Goal: Information Seeking & Learning: Learn about a topic

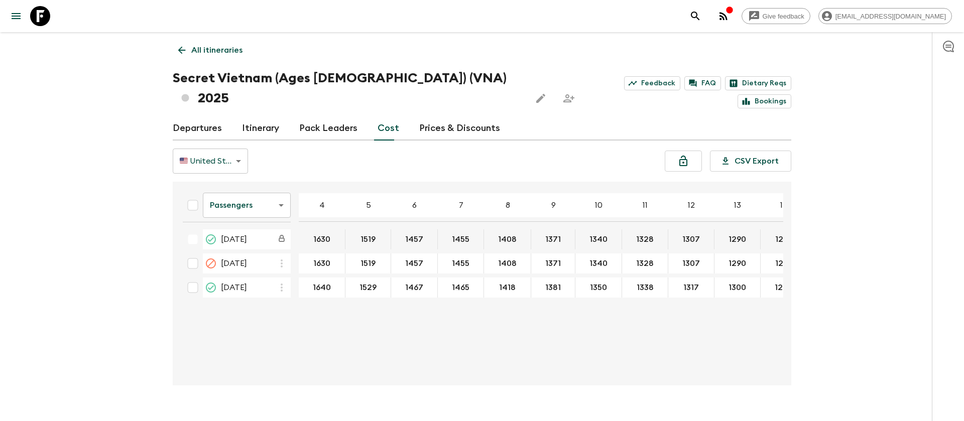
click at [35, 24] on icon at bounding box center [40, 16] width 20 height 20
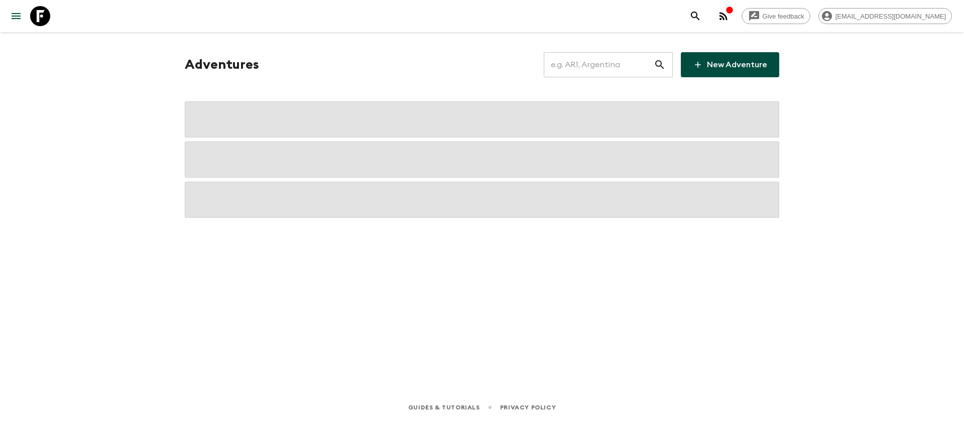
drag, startPoint x: 590, startPoint y: 70, endPoint x: 607, endPoint y: 85, distance: 23.1
click at [601, 80] on div "Adventures ​ New Adventure" at bounding box center [482, 135] width 618 height 166
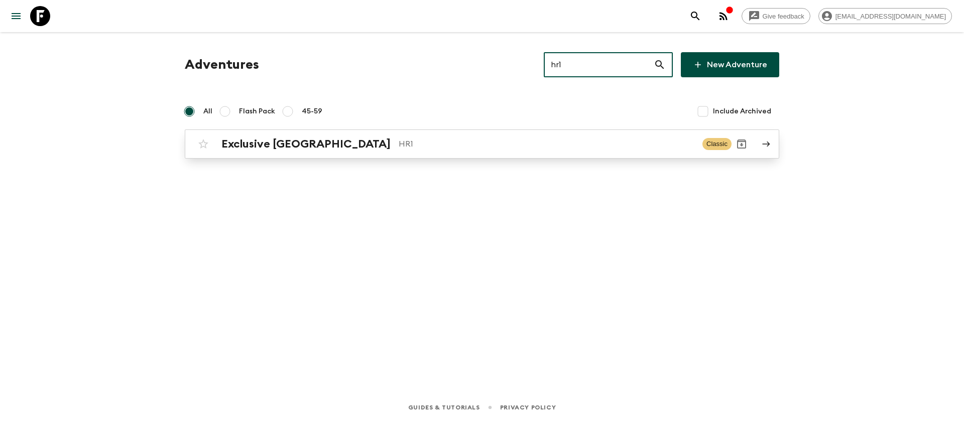
type input "hr1"
click at [264, 139] on h2 "Exclusive [GEOGRAPHIC_DATA]" at bounding box center [305, 144] width 169 height 13
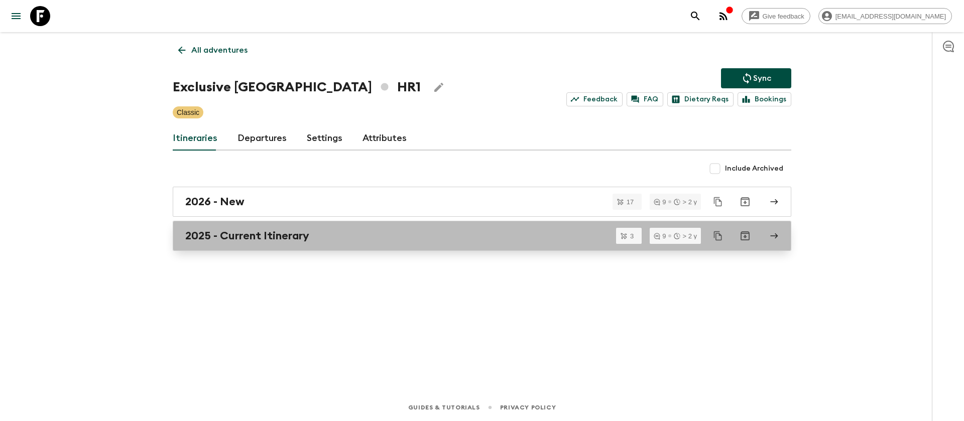
click at [249, 233] on h2 "2025 - Current Itinerary" at bounding box center [247, 235] width 124 height 13
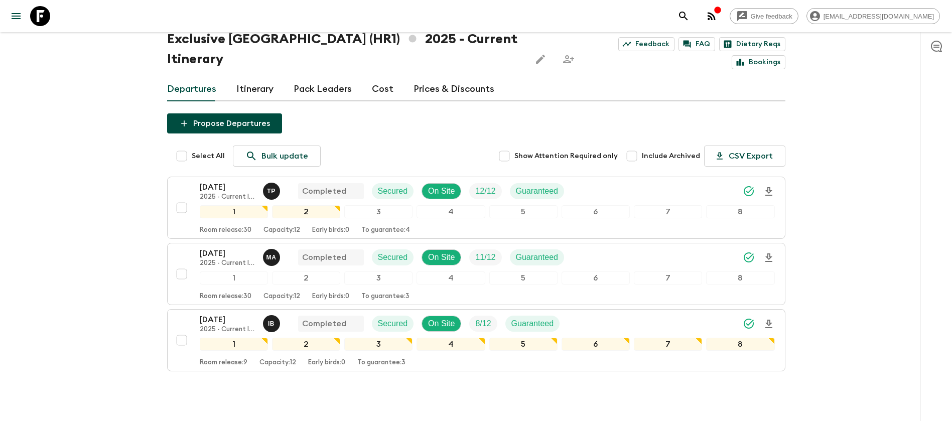
scroll to position [61, 0]
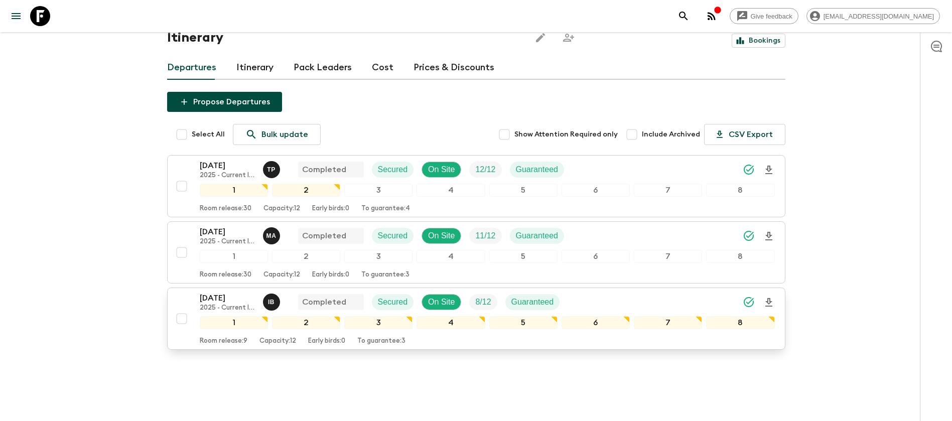
click at [215, 292] on p "[DATE]" at bounding box center [227, 298] width 55 height 12
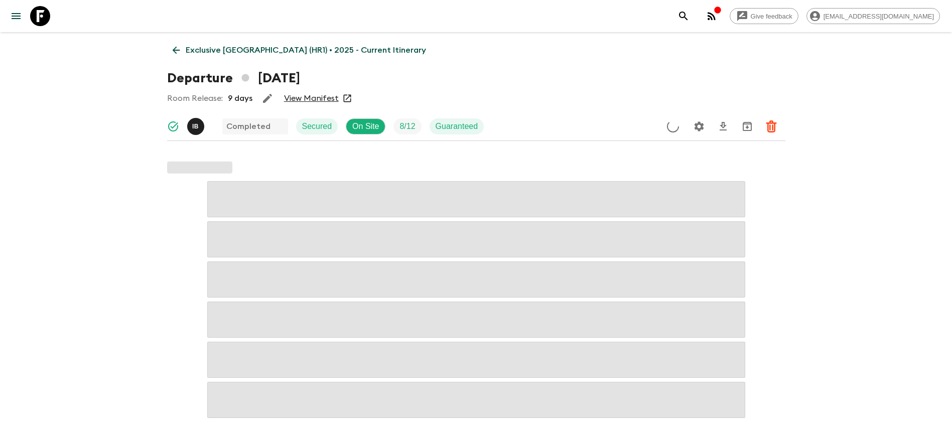
click at [317, 97] on link "View Manifest" at bounding box center [311, 98] width 55 height 10
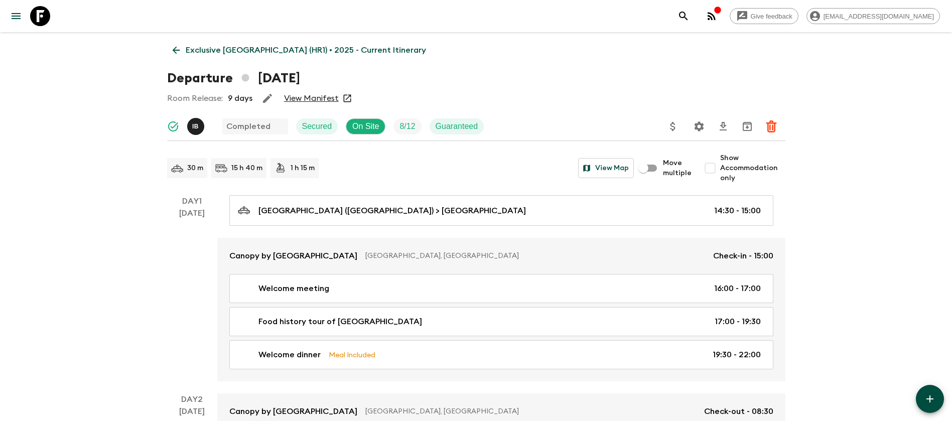
click at [181, 43] on link "Exclusive [GEOGRAPHIC_DATA] (HR1) • 2025 - Current Itinerary" at bounding box center [299, 50] width 265 height 20
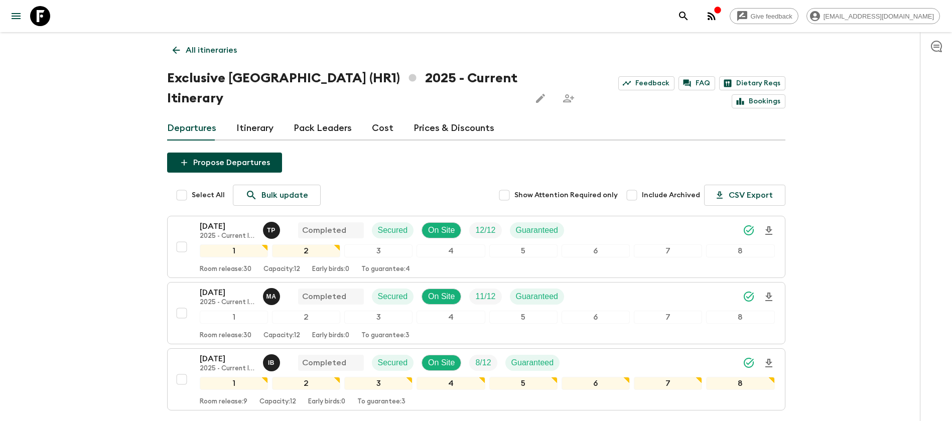
click at [384, 116] on link "Cost" at bounding box center [383, 128] width 22 height 24
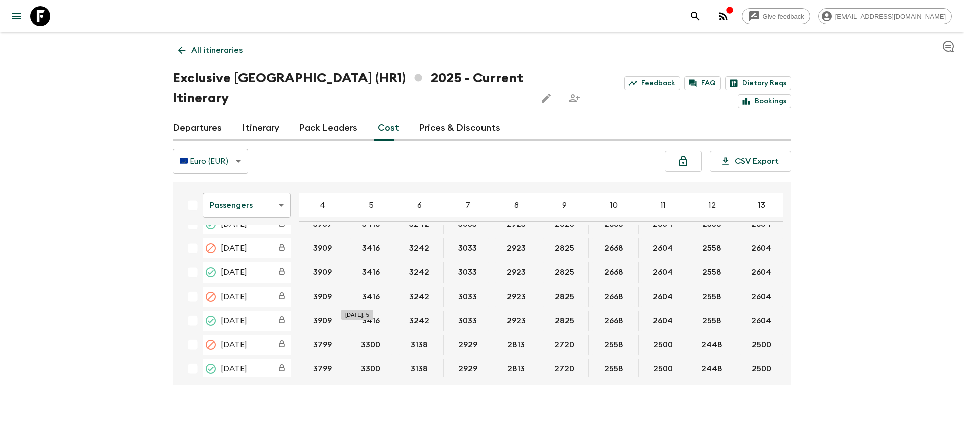
scroll to position [527, 0]
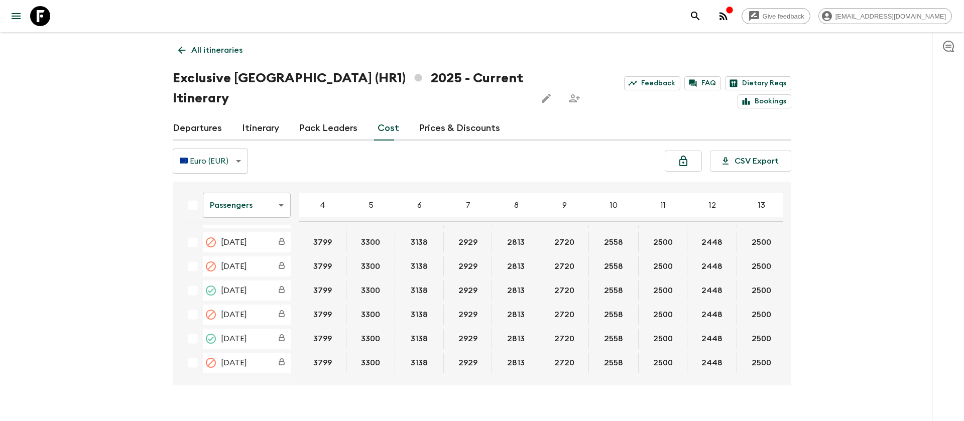
click at [245, 190] on body "Give feedback [EMAIL_ADDRESS][DOMAIN_NAME] All itineraries Exclusive [GEOGRAPHI…" at bounding box center [482, 220] width 964 height 441
click at [248, 230] on li "Extras" at bounding box center [247, 226] width 88 height 16
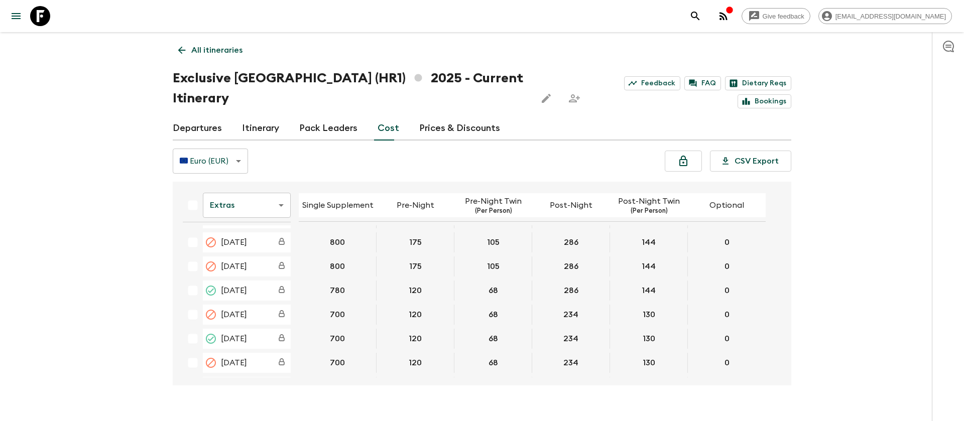
scroll to position [551, 0]
click at [39, 13] on icon at bounding box center [40, 16] width 20 height 20
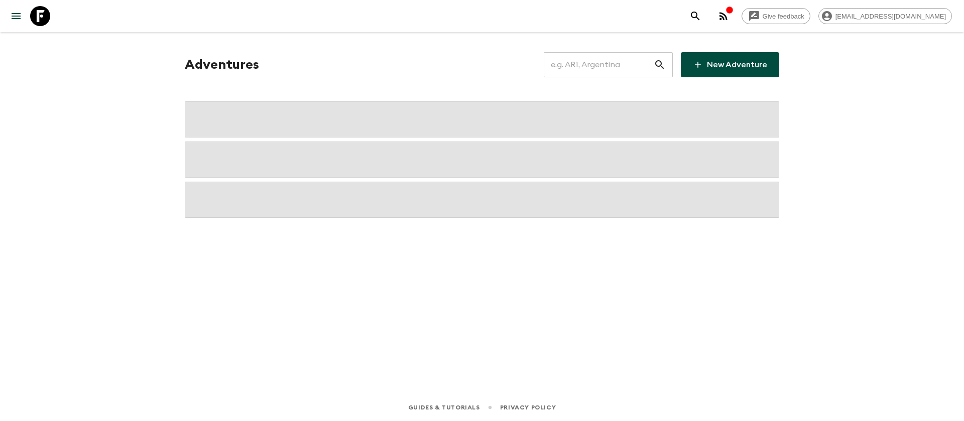
click at [610, 71] on input "text" at bounding box center [599, 65] width 110 height 28
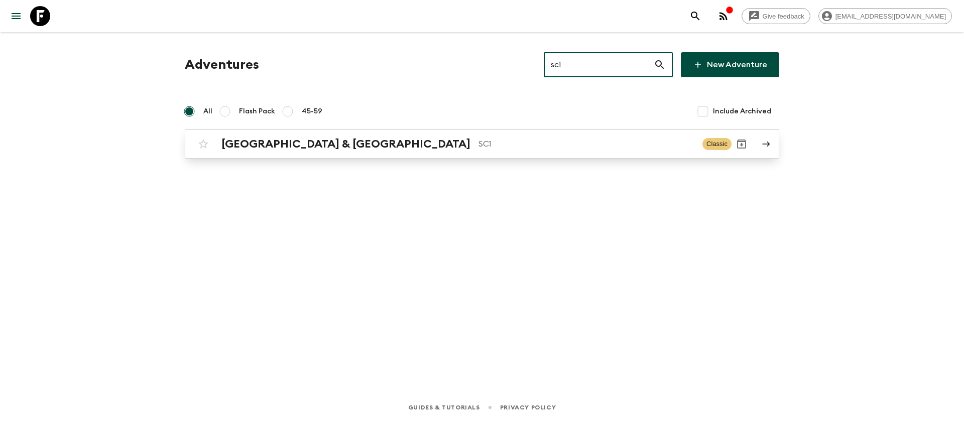
type input "sc1"
click at [353, 152] on div "[GEOGRAPHIC_DATA] & Croatia SC1 Classic" at bounding box center [462, 144] width 538 height 20
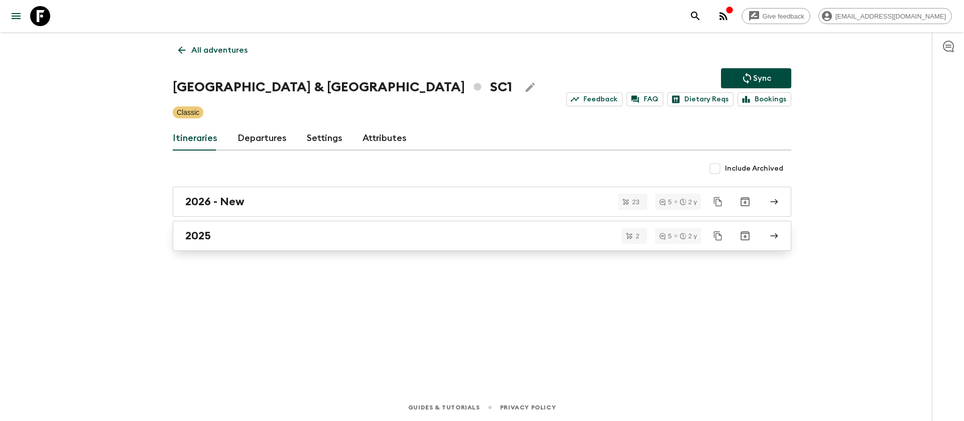
click at [201, 240] on h2 "2025" at bounding box center [198, 235] width 26 height 13
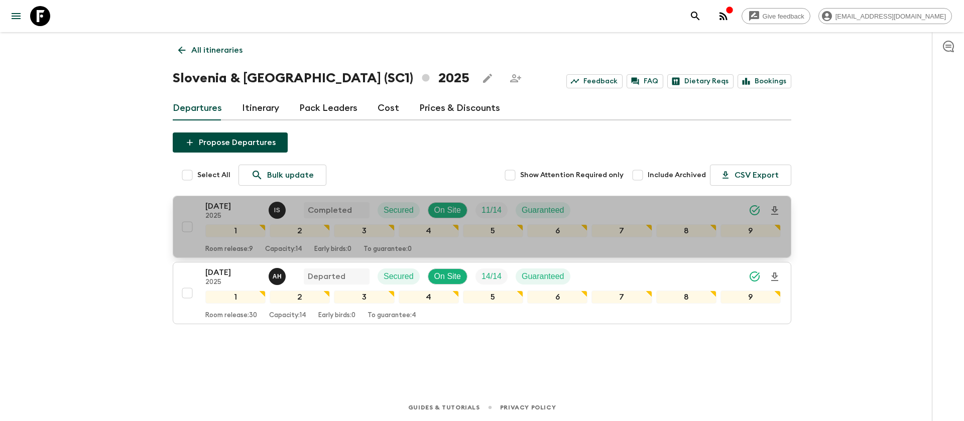
click at [241, 207] on p "[DATE]" at bounding box center [232, 206] width 55 height 12
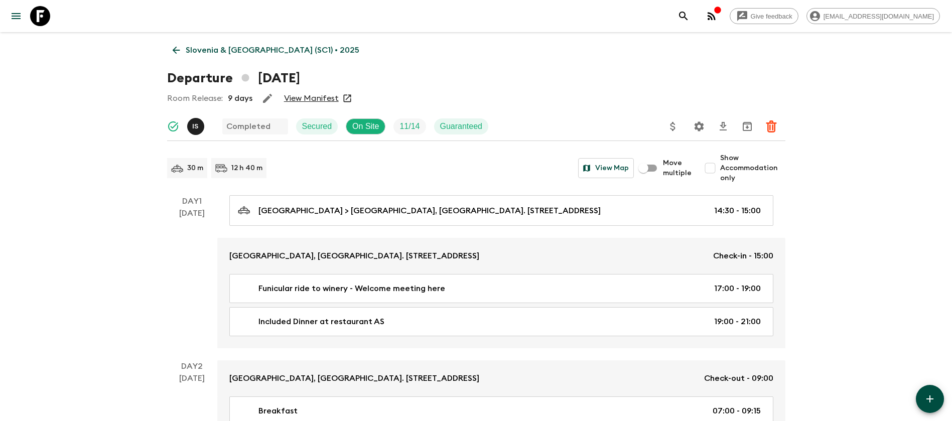
click at [306, 96] on link "View Manifest" at bounding box center [311, 98] width 55 height 10
click at [179, 46] on icon at bounding box center [176, 50] width 11 height 11
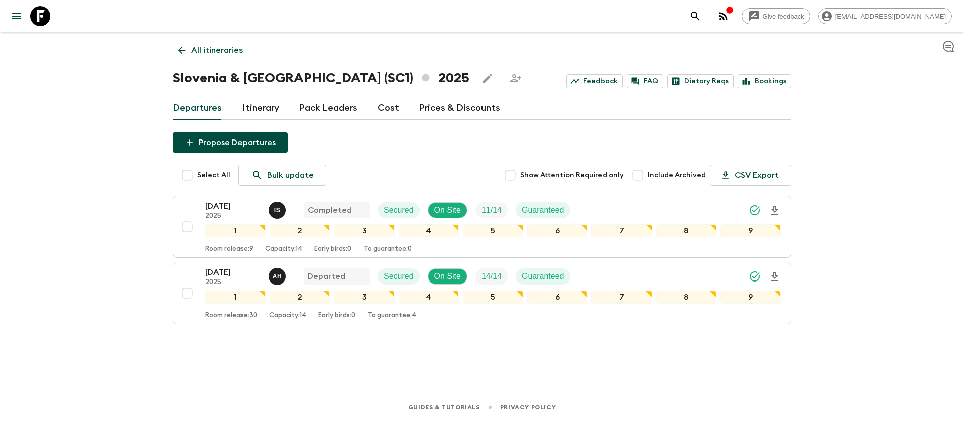
click at [381, 114] on link "Cost" at bounding box center [388, 108] width 22 height 24
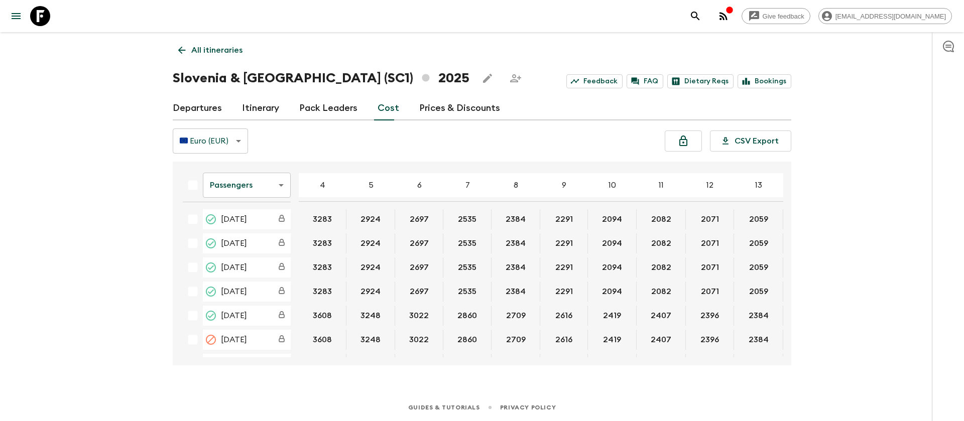
click at [56, 205] on div "Give feedback [EMAIL_ADDRESS][DOMAIN_NAME] All itineraries [GEOGRAPHIC_DATA] & …" at bounding box center [482, 210] width 964 height 421
click at [138, 214] on div "Give feedback [EMAIL_ADDRESS][DOMAIN_NAME] All itineraries [GEOGRAPHIC_DATA] & …" at bounding box center [482, 210] width 964 height 421
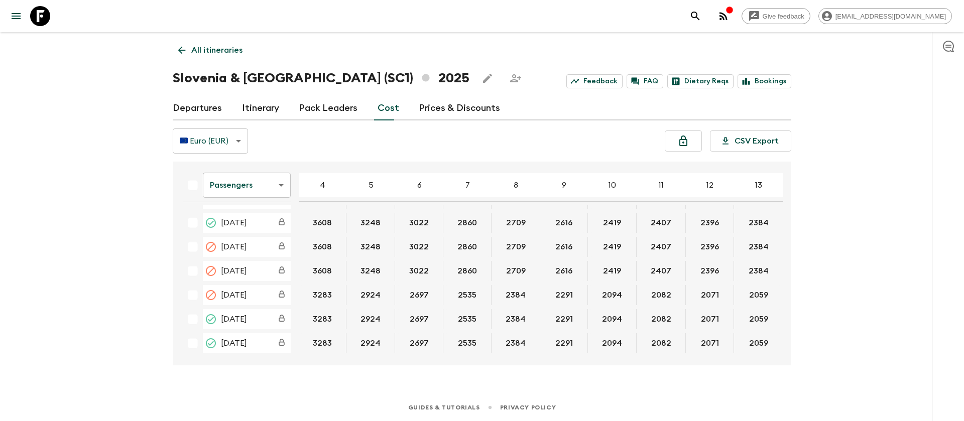
scroll to position [386, 0]
click at [251, 188] on body "Give feedback [EMAIL_ADDRESS][DOMAIN_NAME] All itineraries [GEOGRAPHIC_DATA] & …" at bounding box center [482, 210] width 964 height 421
click at [252, 223] on li "Extras" at bounding box center [247, 226] width 88 height 16
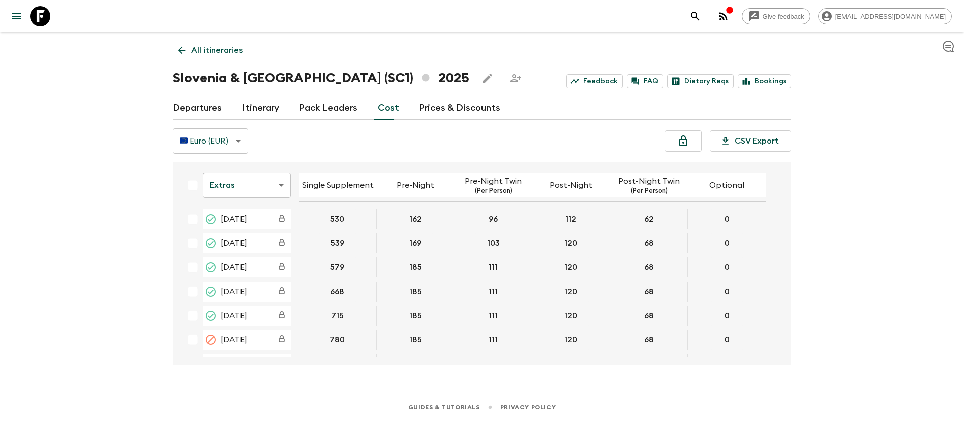
click at [252, 191] on body "Give feedback [EMAIL_ADDRESS][DOMAIN_NAME] All itineraries [GEOGRAPHIC_DATA] & …" at bounding box center [482, 210] width 964 height 421
click at [255, 208] on li "Passengers" at bounding box center [247, 210] width 88 height 16
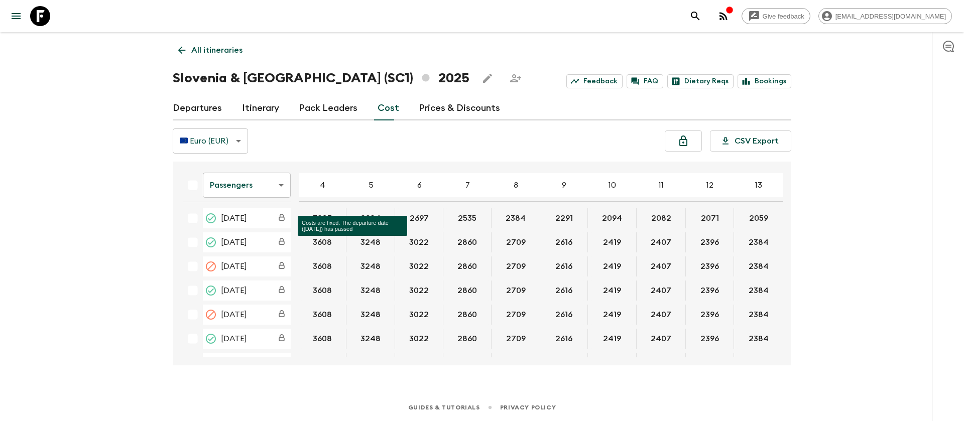
scroll to position [386, 0]
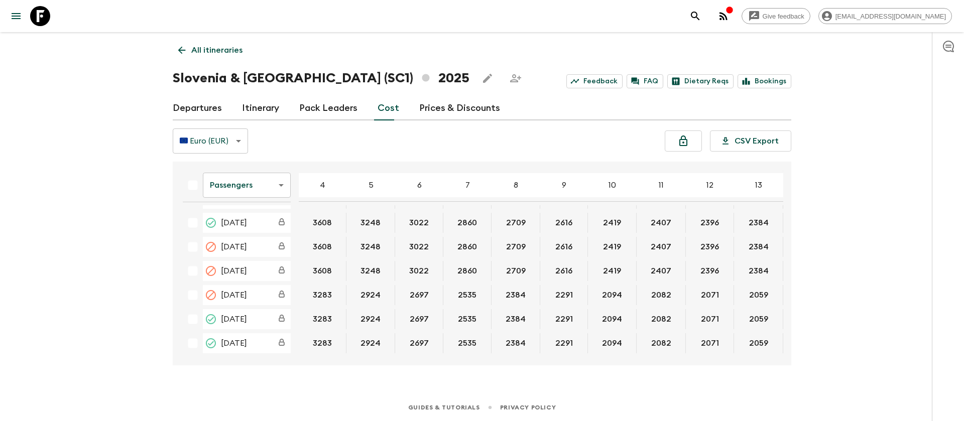
click at [231, 192] on body "Give feedback [EMAIL_ADDRESS][DOMAIN_NAME] All itineraries [GEOGRAPHIC_DATA] & …" at bounding box center [482, 210] width 964 height 421
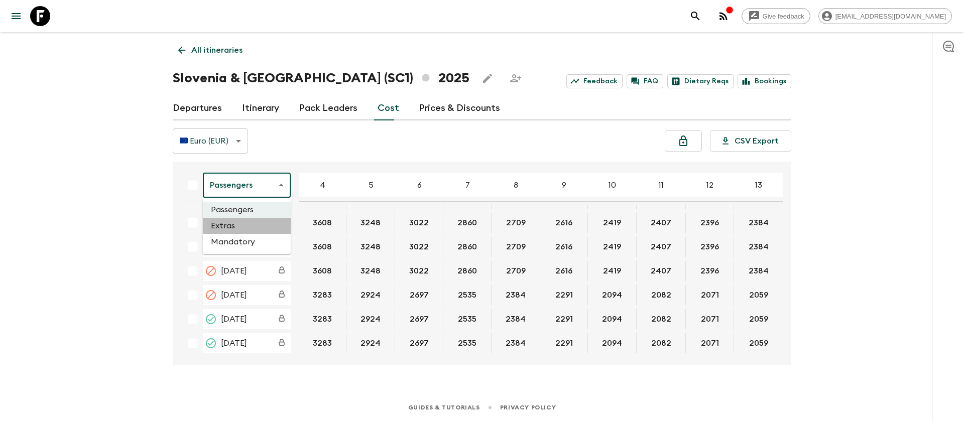
click at [241, 228] on li "Extras" at bounding box center [247, 226] width 88 height 16
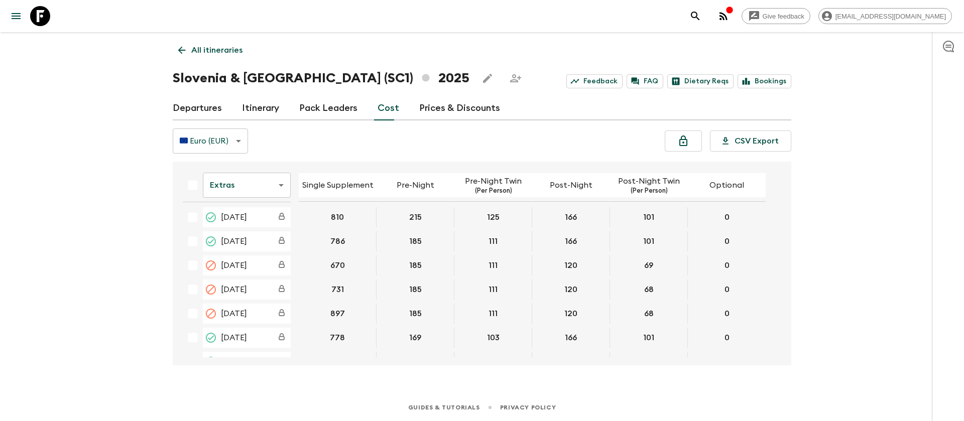
scroll to position [382, 0]
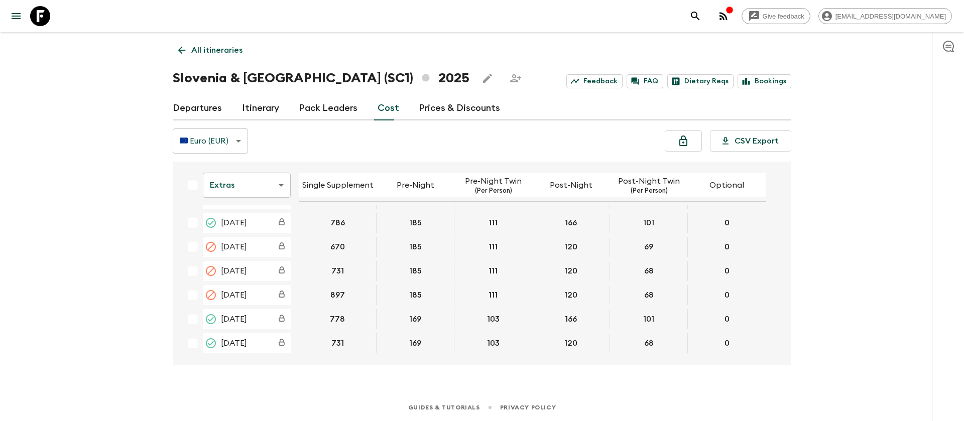
click at [213, 102] on link "Departures" at bounding box center [197, 108] width 49 height 24
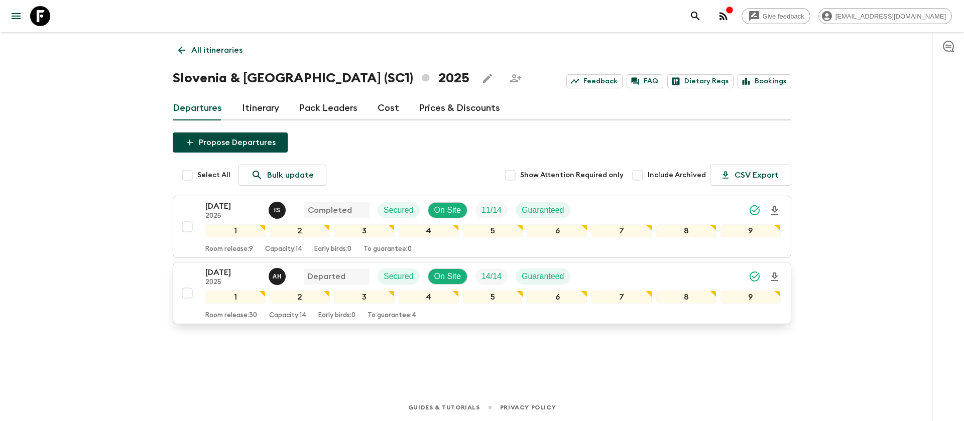
click at [227, 278] on p "[DATE]" at bounding box center [232, 273] width 55 height 12
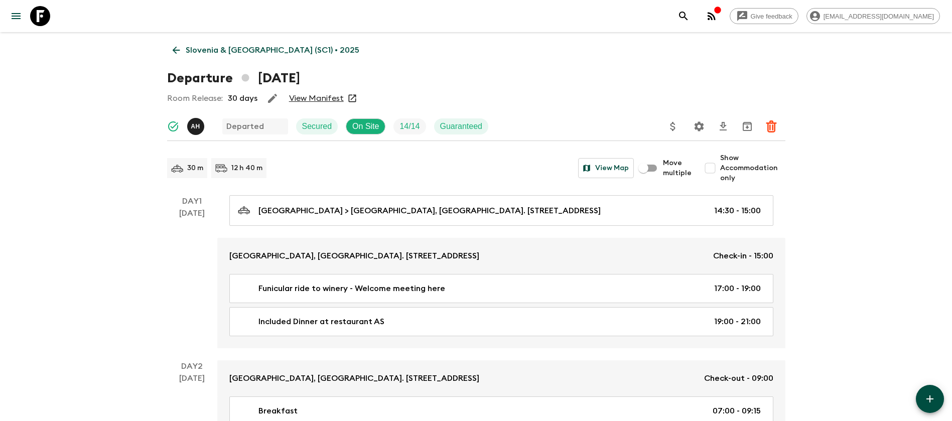
click at [322, 102] on link "View Manifest" at bounding box center [316, 98] width 55 height 10
click at [178, 48] on icon at bounding box center [176, 50] width 11 height 11
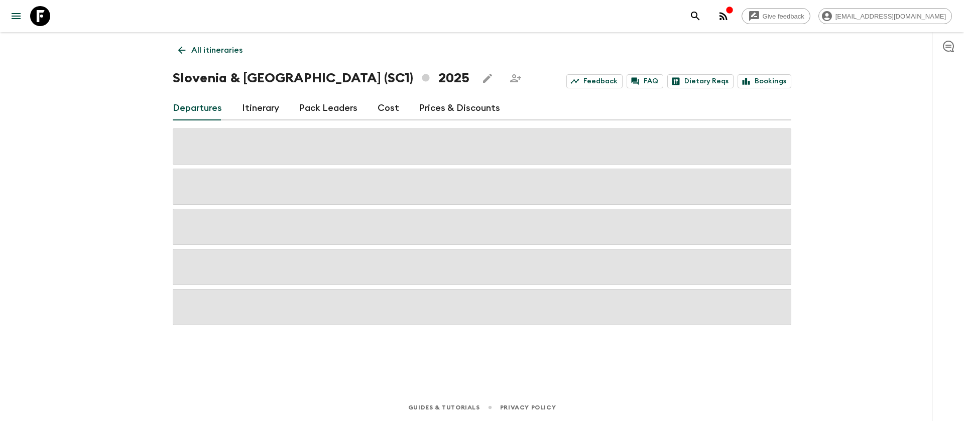
click at [380, 105] on link "Cost" at bounding box center [388, 108] width 22 height 24
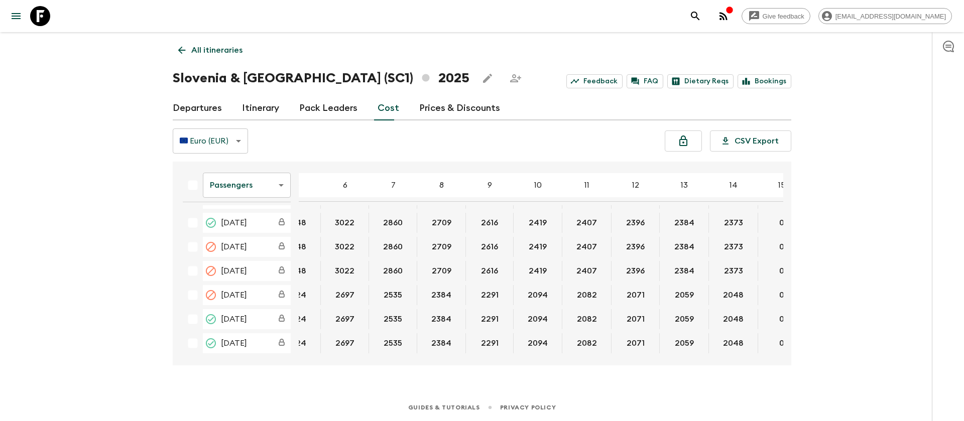
scroll to position [386, 111]
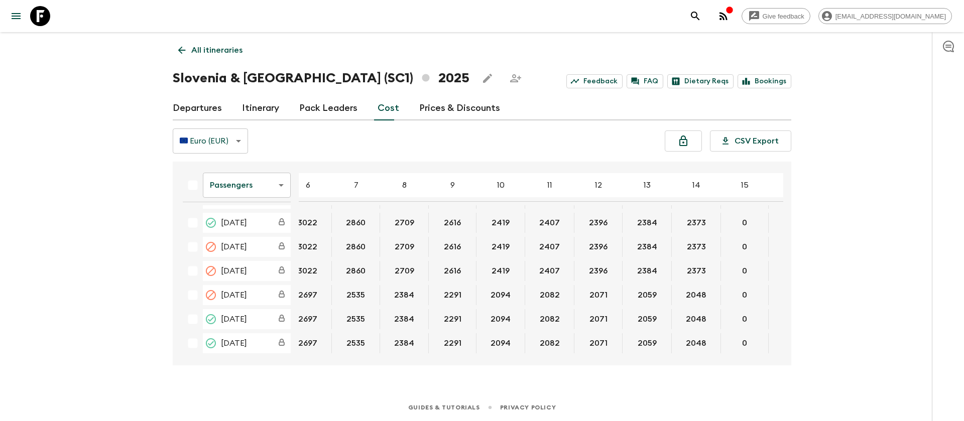
click at [275, 179] on body "Give feedback [EMAIL_ADDRESS][DOMAIN_NAME] All itineraries [GEOGRAPHIC_DATA] & …" at bounding box center [482, 210] width 964 height 421
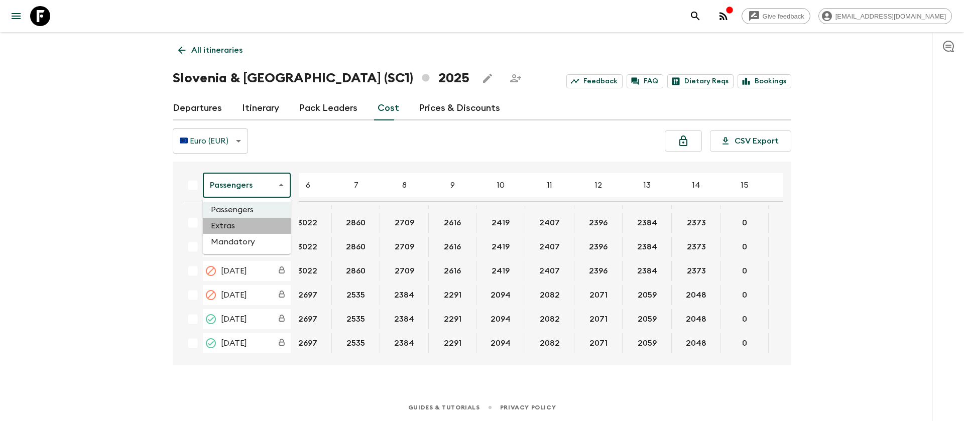
click at [250, 222] on li "Extras" at bounding box center [247, 226] width 88 height 16
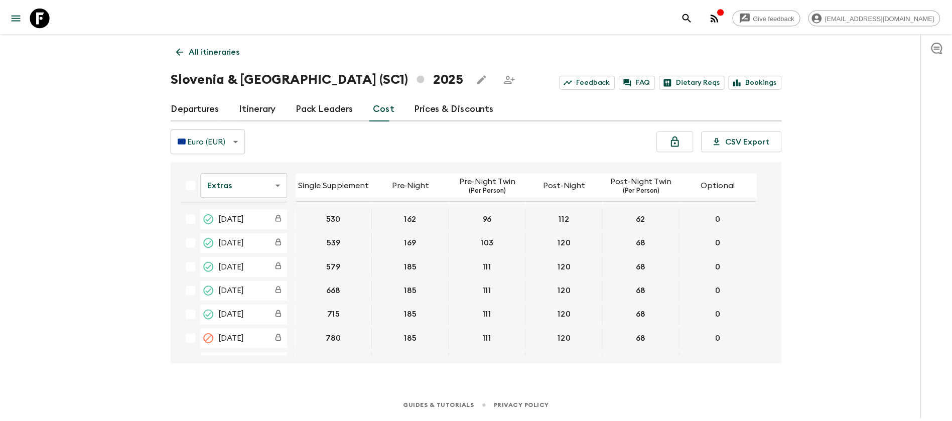
scroll to position [382, 0]
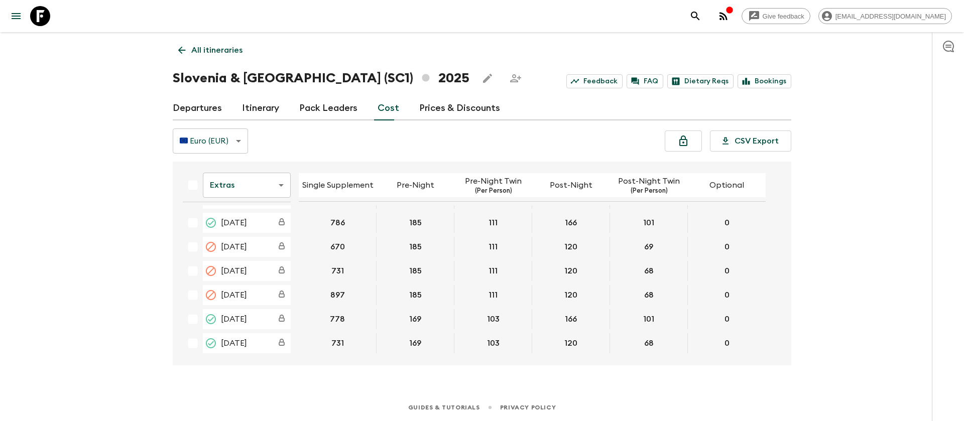
drag, startPoint x: 43, startPoint y: 17, endPoint x: 352, endPoint y: 28, distance: 308.9
click at [43, 18] on icon at bounding box center [40, 16] width 20 height 20
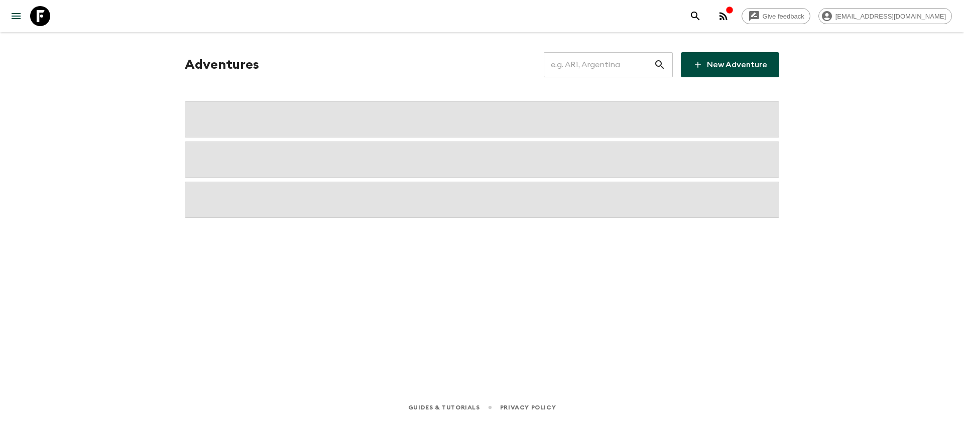
click at [631, 59] on input "text" at bounding box center [599, 65] width 110 height 28
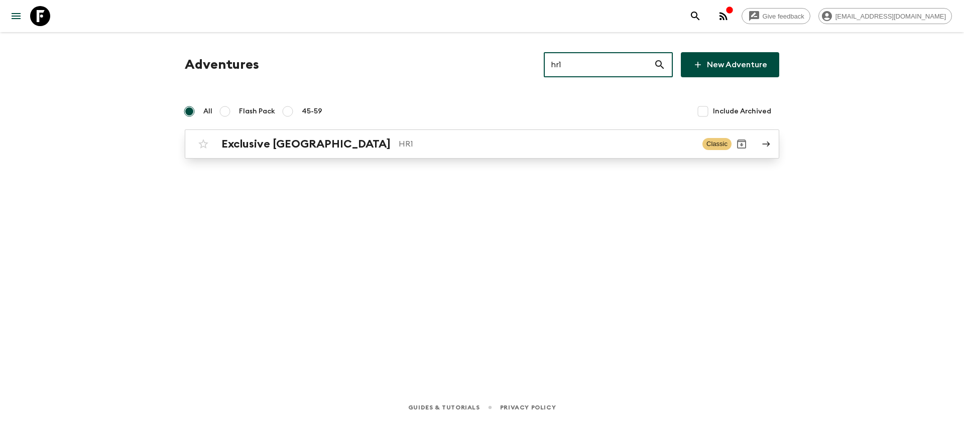
type input "hr1"
click at [287, 143] on h2 "Exclusive [GEOGRAPHIC_DATA]" at bounding box center [305, 144] width 169 height 13
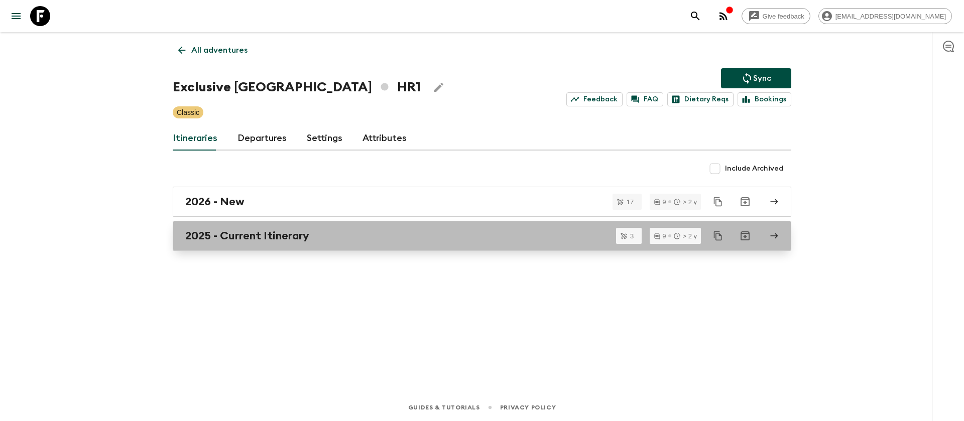
click at [217, 240] on h2 "2025 - Current Itinerary" at bounding box center [247, 235] width 124 height 13
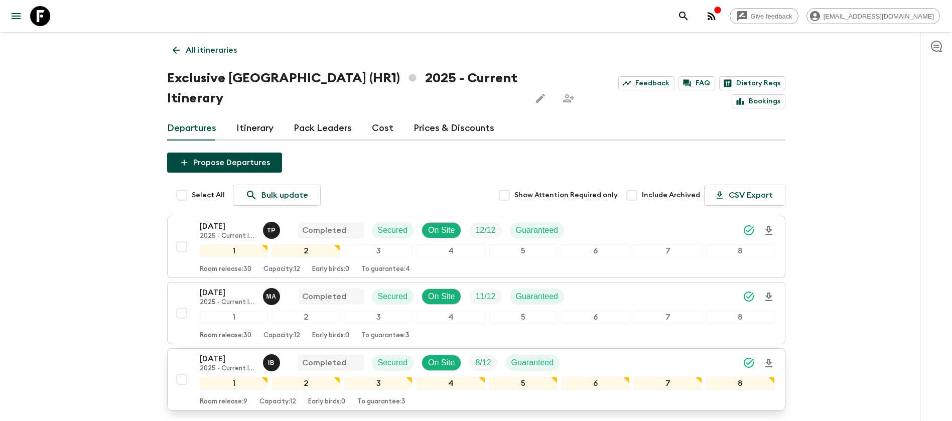
click at [229, 353] on p "[DATE]" at bounding box center [227, 359] width 55 height 12
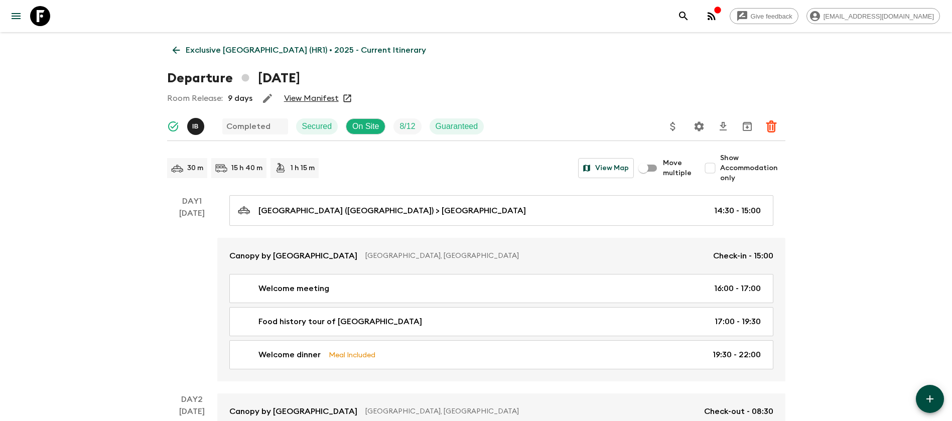
click at [319, 99] on link "View Manifest" at bounding box center [311, 98] width 55 height 10
click at [36, 19] on icon at bounding box center [40, 16] width 20 height 20
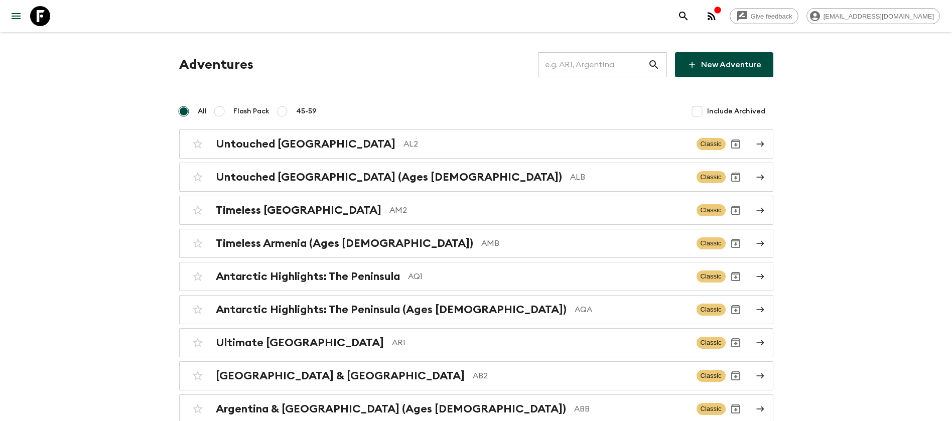
click at [611, 59] on input "text" at bounding box center [593, 65] width 110 height 28
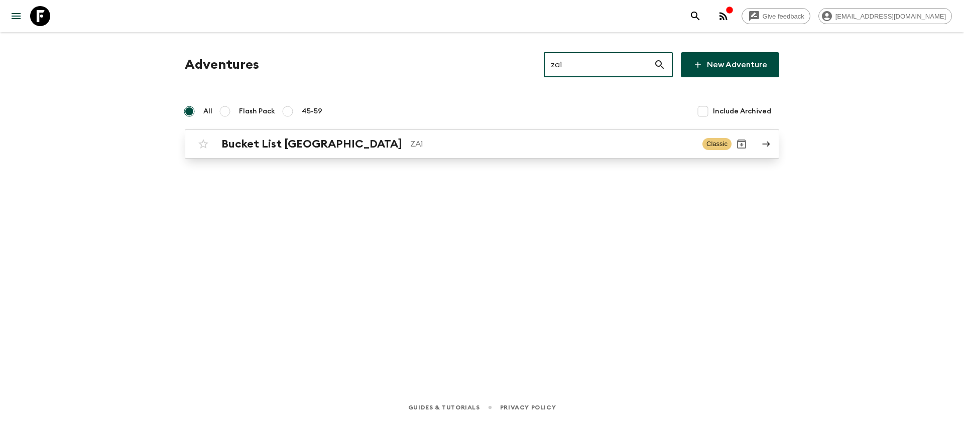
type input "za1"
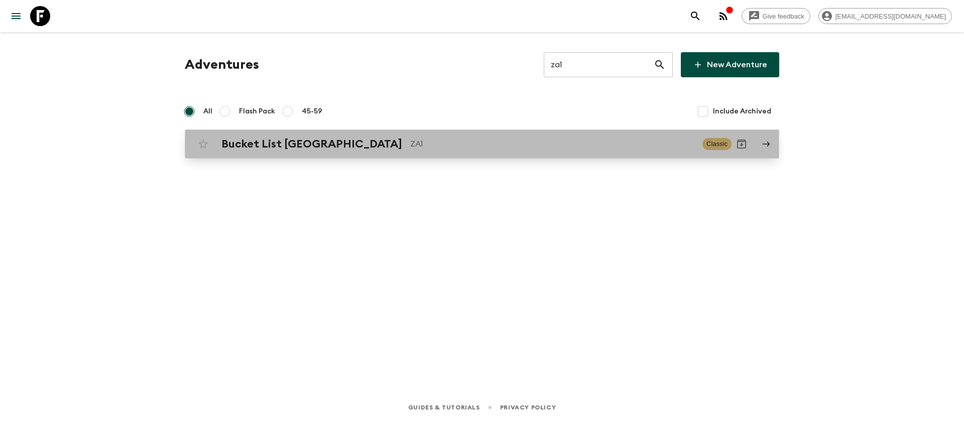
click at [354, 147] on div "Bucket List [GEOGRAPHIC_DATA] ZA1" at bounding box center [457, 144] width 473 height 13
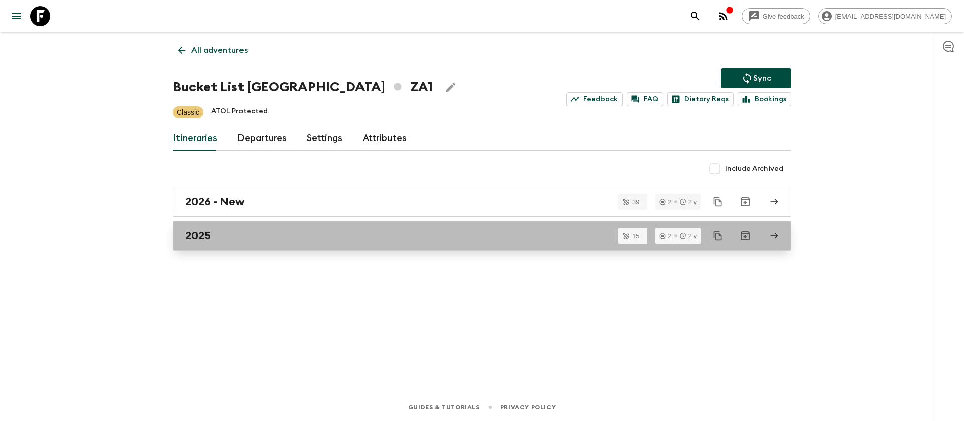
click at [218, 242] on link "2025" at bounding box center [482, 236] width 618 height 30
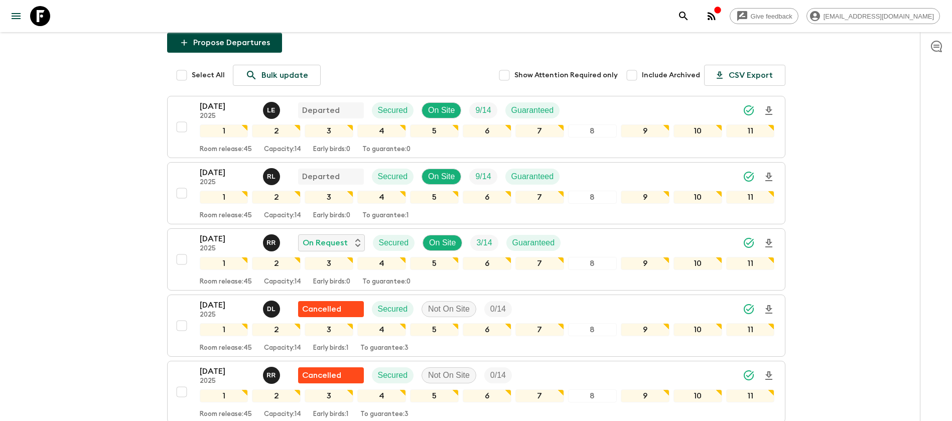
scroll to position [151, 0]
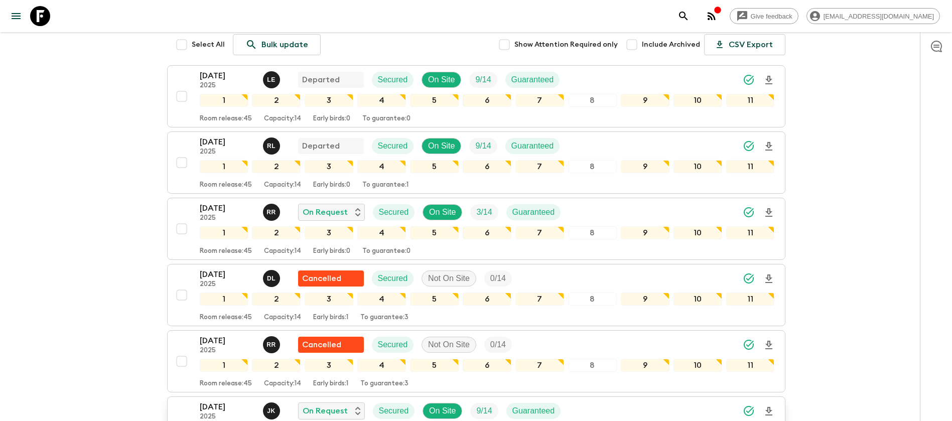
click at [215, 401] on p "[DATE]" at bounding box center [227, 407] width 55 height 12
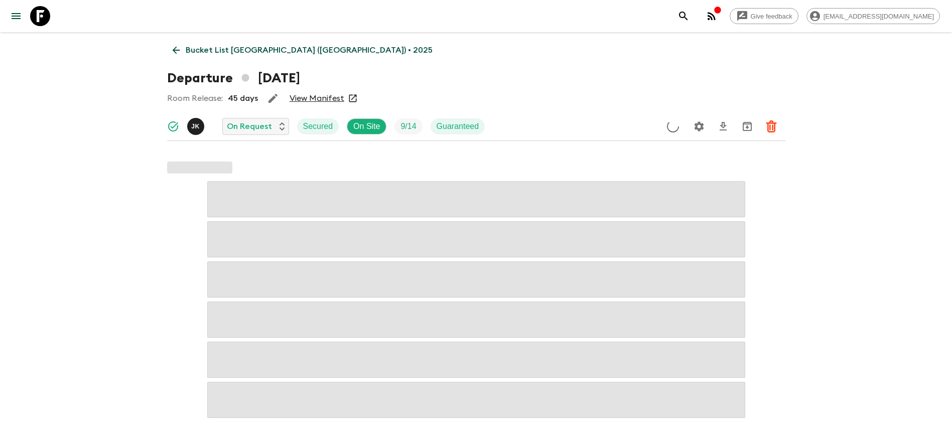
click at [304, 98] on link "View Manifest" at bounding box center [317, 98] width 55 height 10
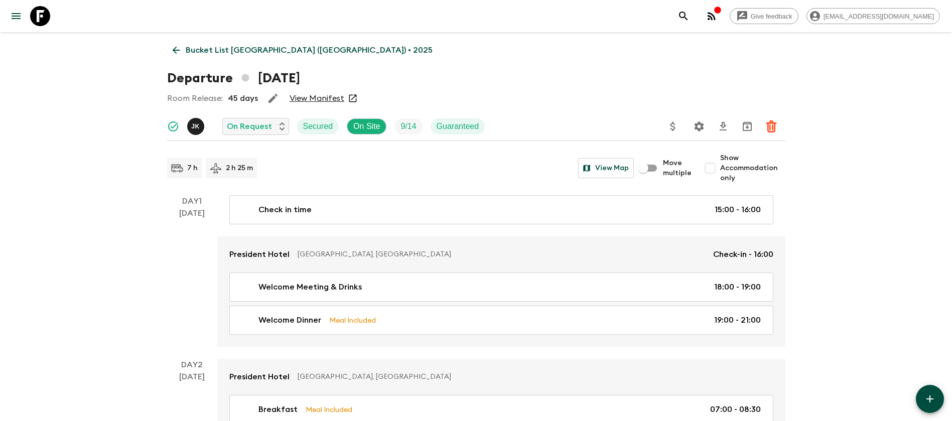
click at [172, 48] on icon at bounding box center [176, 50] width 11 height 11
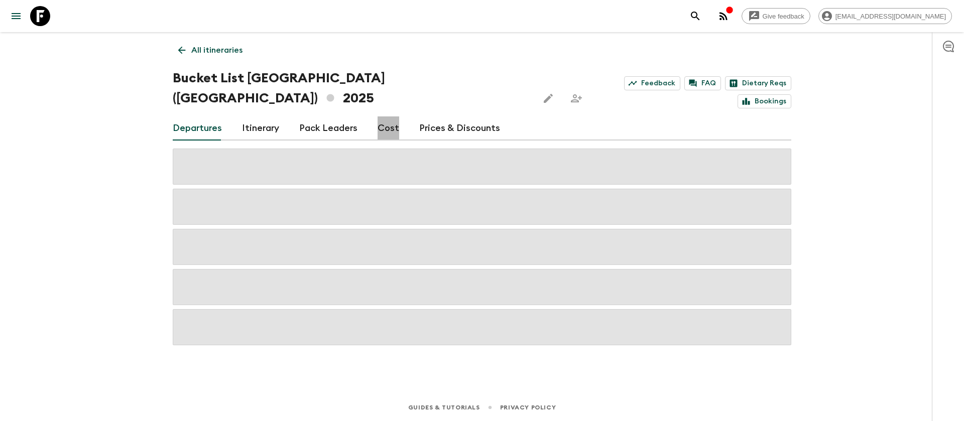
click at [384, 116] on link "Cost" at bounding box center [388, 128] width 22 height 24
